Goal: Task Accomplishment & Management: Manage account settings

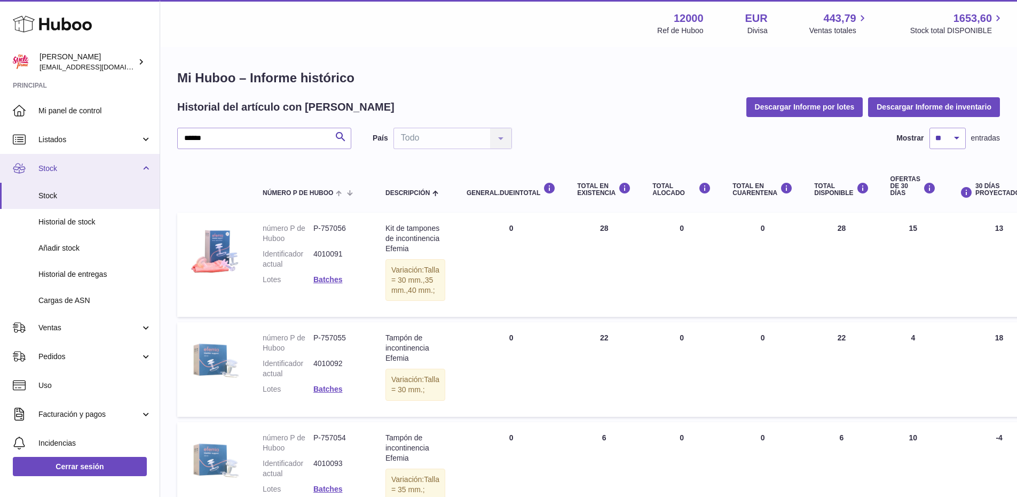
drag, startPoint x: 180, startPoint y: 148, endPoint x: 0, endPoint y: 163, distance: 181.1
click at [0, 165] on div "Huboo María mar@ensuelofirme.com Principal Mi panel de control Listados No está…" at bounding box center [508, 435] width 1017 height 870
type input "*******"
click at [262, 141] on input "*******" at bounding box center [264, 138] width 174 height 21
click at [340, 136] on icon "submit" at bounding box center [340, 136] width 13 height 13
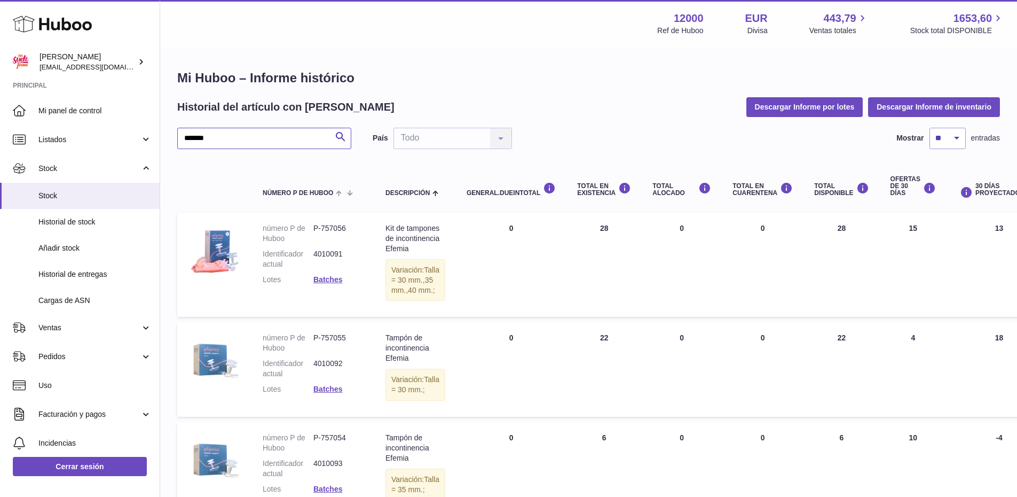
drag, startPoint x: 261, startPoint y: 130, endPoint x: 266, endPoint y: 135, distance: 7.6
click at [261, 130] on input "*******" at bounding box center [264, 138] width 174 height 21
click at [337, 136] on icon "submit" at bounding box center [340, 136] width 13 height 13
click at [338, 137] on icon "submit" at bounding box center [340, 136] width 13 height 13
click at [45, 190] on link "Stock" at bounding box center [80, 196] width 160 height 26
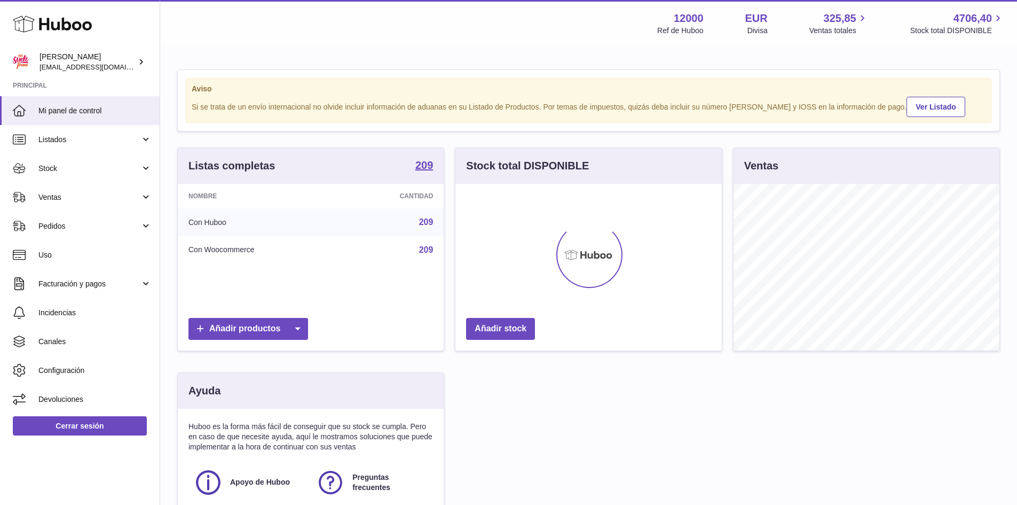
scroll to position [167, 266]
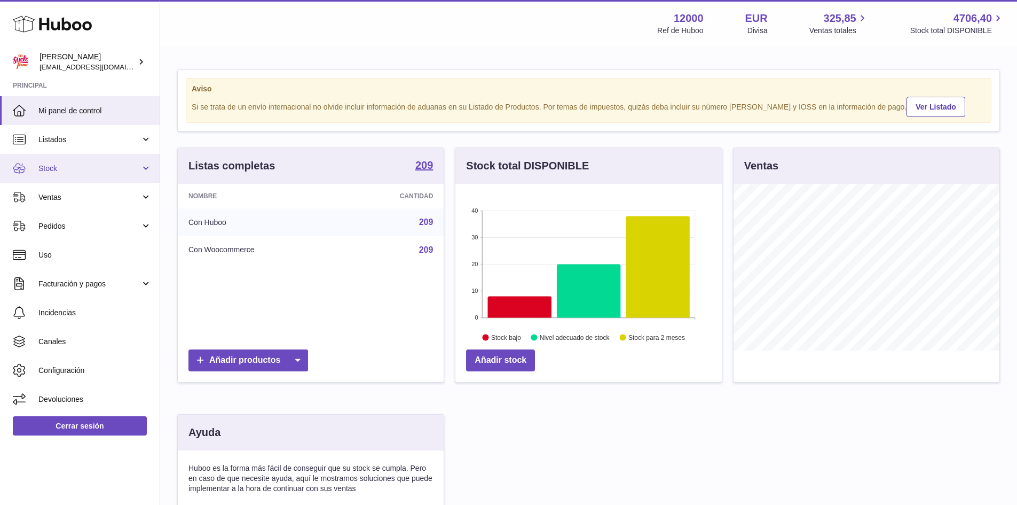
click at [99, 171] on span "Stock" at bounding box center [89, 168] width 102 height 10
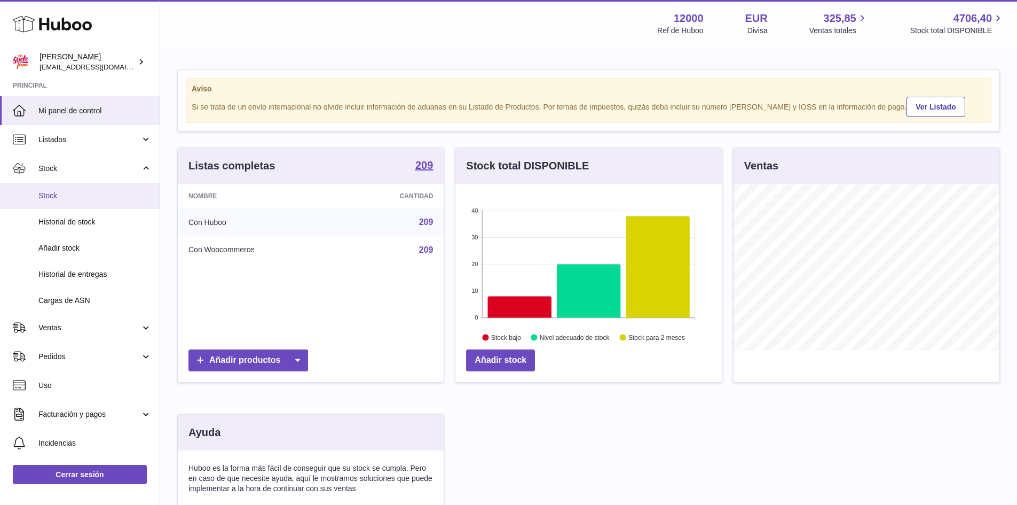
click at [52, 197] on span "Stock" at bounding box center [94, 196] width 113 height 10
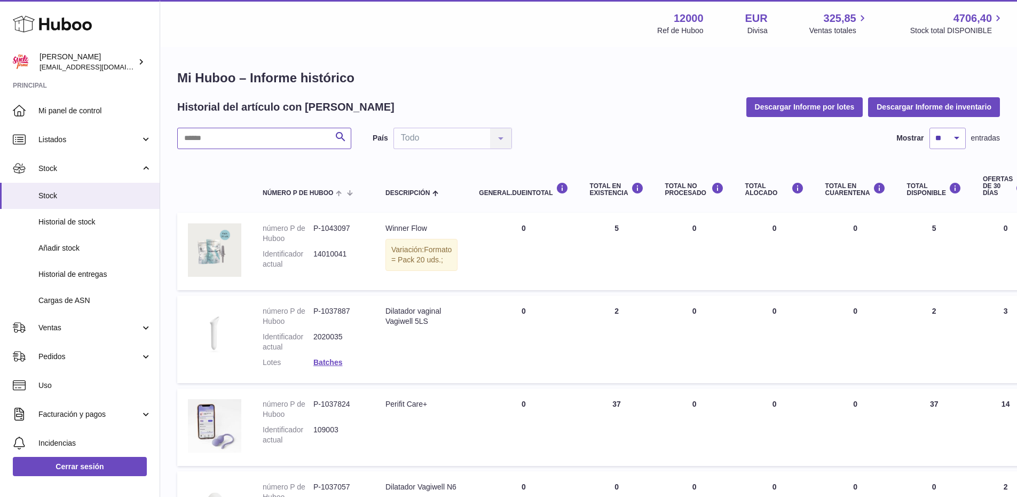
click at [216, 135] on input "text" at bounding box center [264, 138] width 174 height 21
type input "*******"
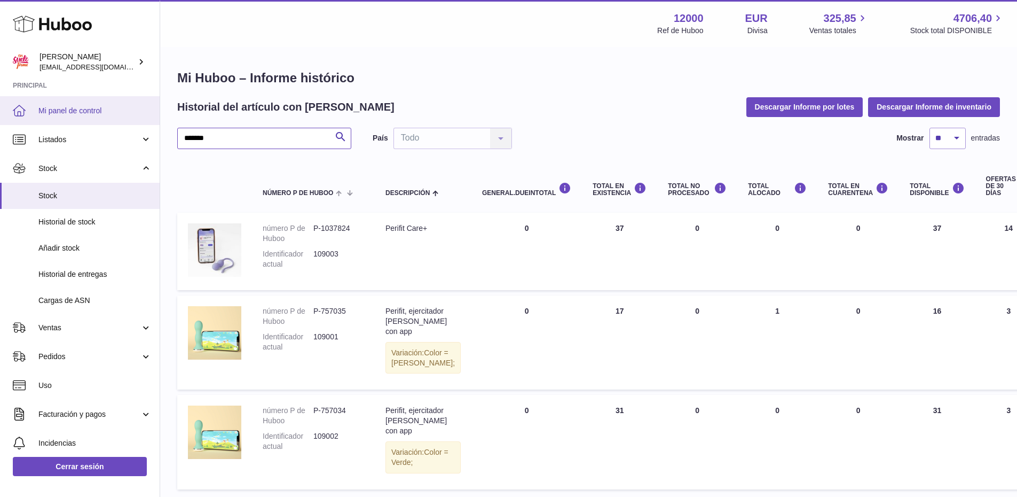
drag, startPoint x: 288, startPoint y: 139, endPoint x: 0, endPoint y: 123, distance: 288.3
click at [0, 123] on div "Huboo María mar@ensuelofirme.com Principal Mi panel de control Listados No está…" at bounding box center [508, 289] width 1017 height 579
click at [0, 123] on link "Mi panel de control" at bounding box center [80, 110] width 160 height 29
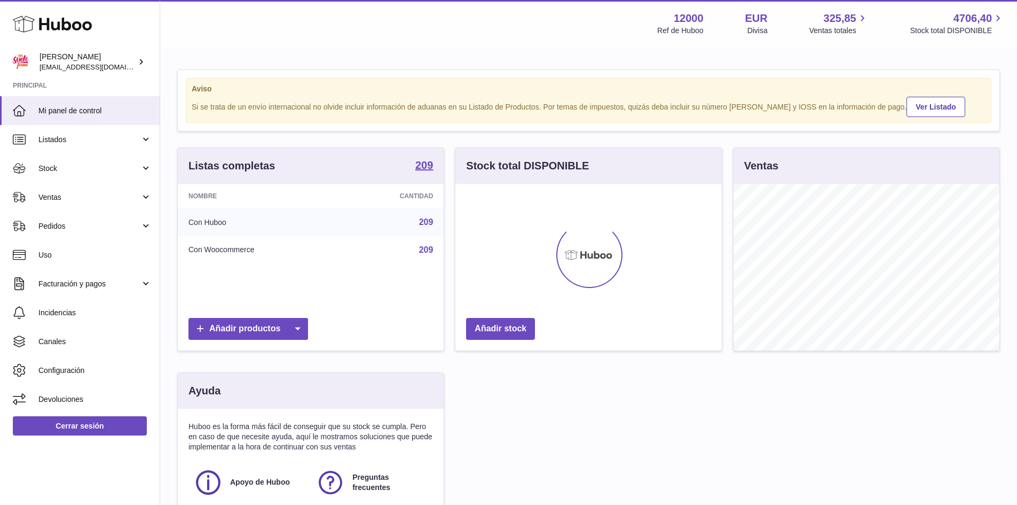
scroll to position [167, 266]
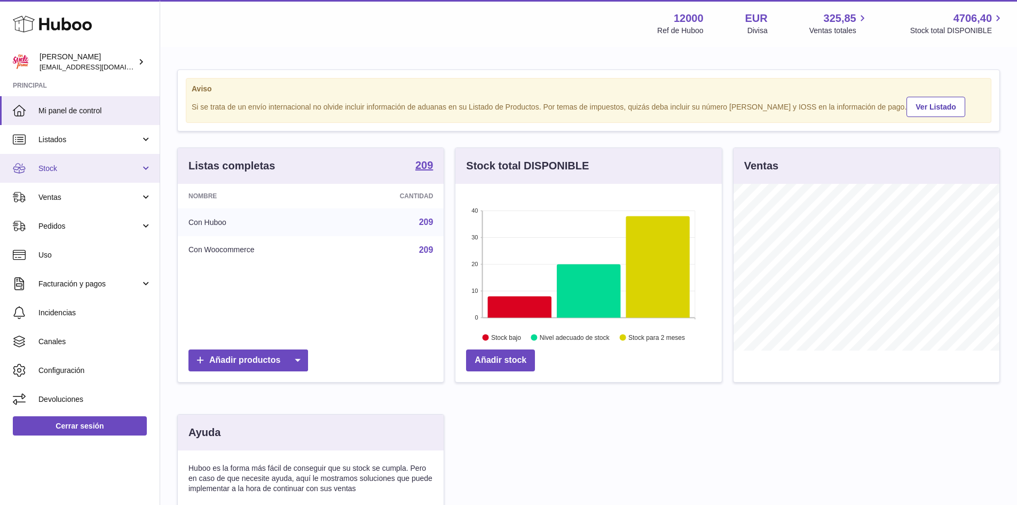
click at [61, 163] on span "Stock" at bounding box center [89, 168] width 102 height 10
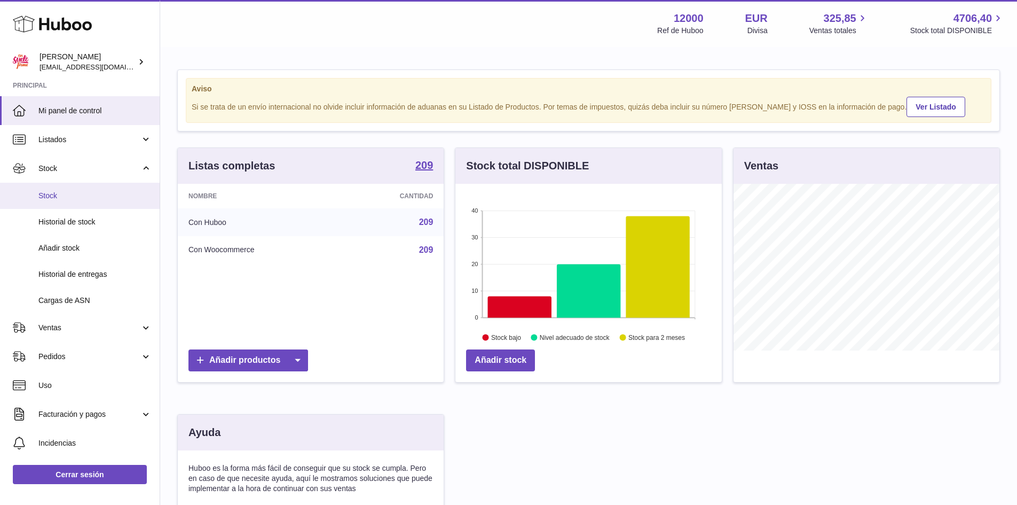
drag, startPoint x: 84, startPoint y: 196, endPoint x: 149, endPoint y: 197, distance: 65.2
click at [84, 195] on span "Stock" at bounding box center [94, 196] width 113 height 10
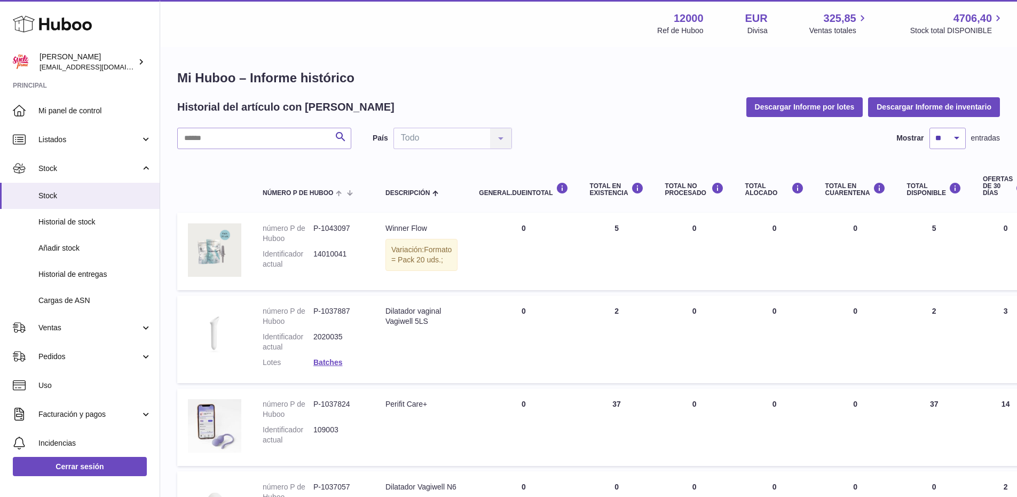
click at [273, 140] on input "text" at bounding box center [264, 138] width 174 height 21
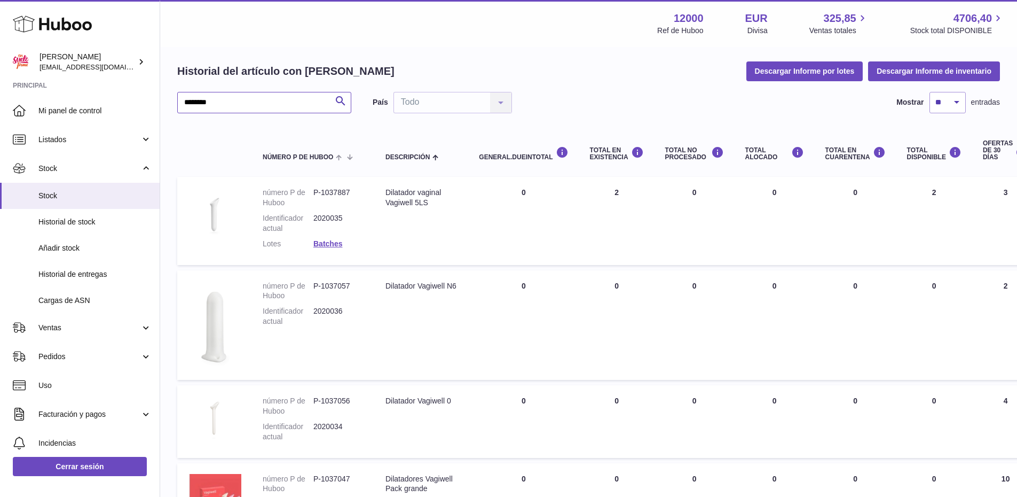
scroll to position [53, 0]
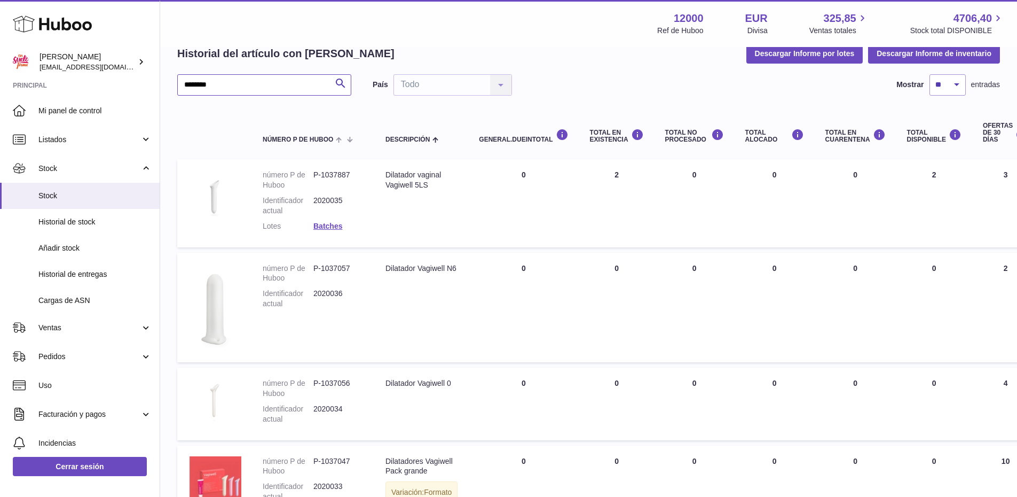
type input "********"
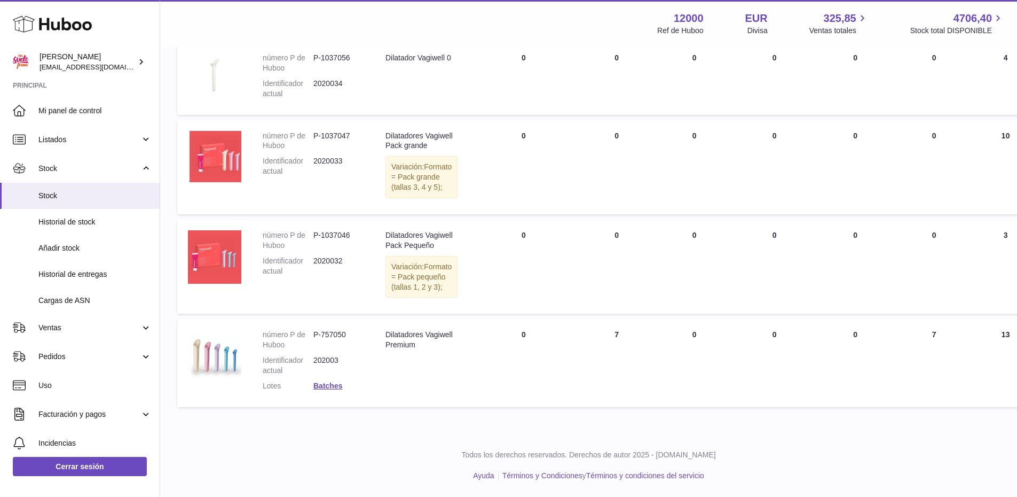
scroll to position [427, 0]
